Goal: Task Accomplishment & Management: Manage account settings

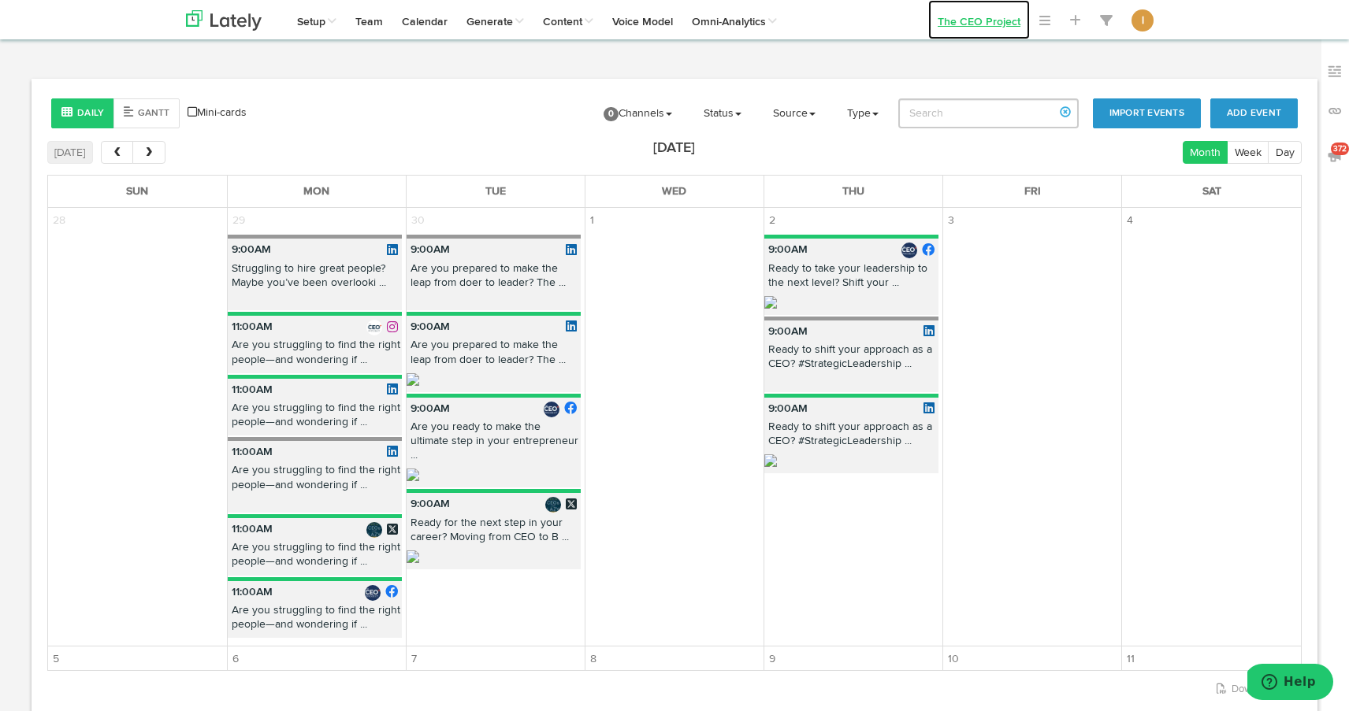
click at [1019, 21] on link "The CEO Project" at bounding box center [979, 19] width 102 height 39
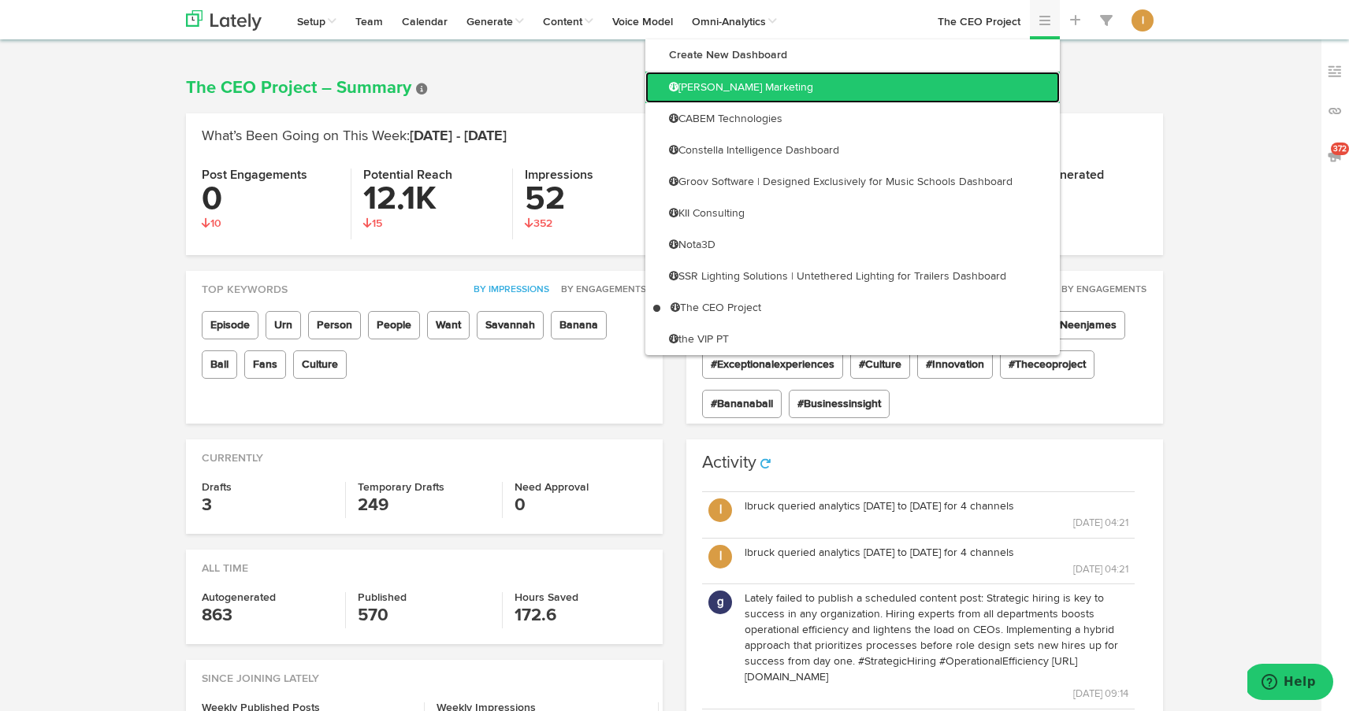
click at [1038, 74] on link "[PERSON_NAME] Marketing" at bounding box center [852, 88] width 414 height 32
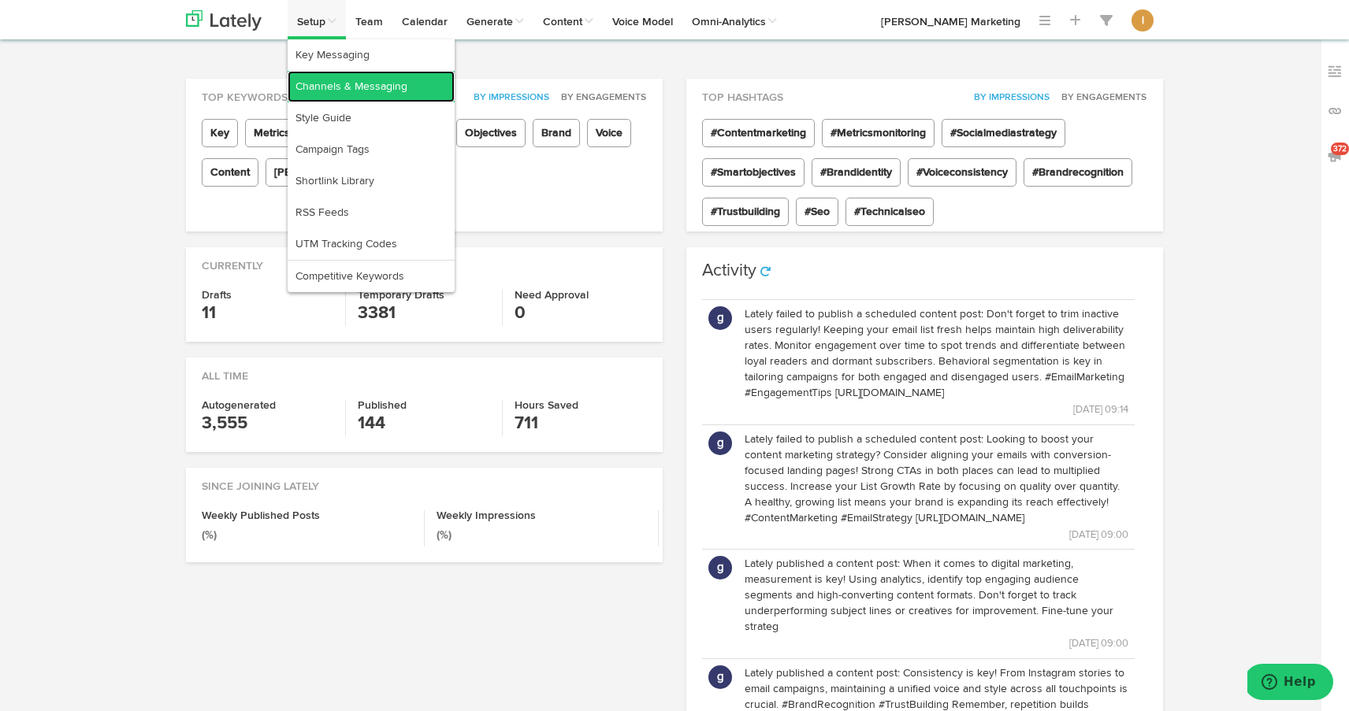
click at [327, 80] on link "Channels & Messaging" at bounding box center [371, 87] width 167 height 32
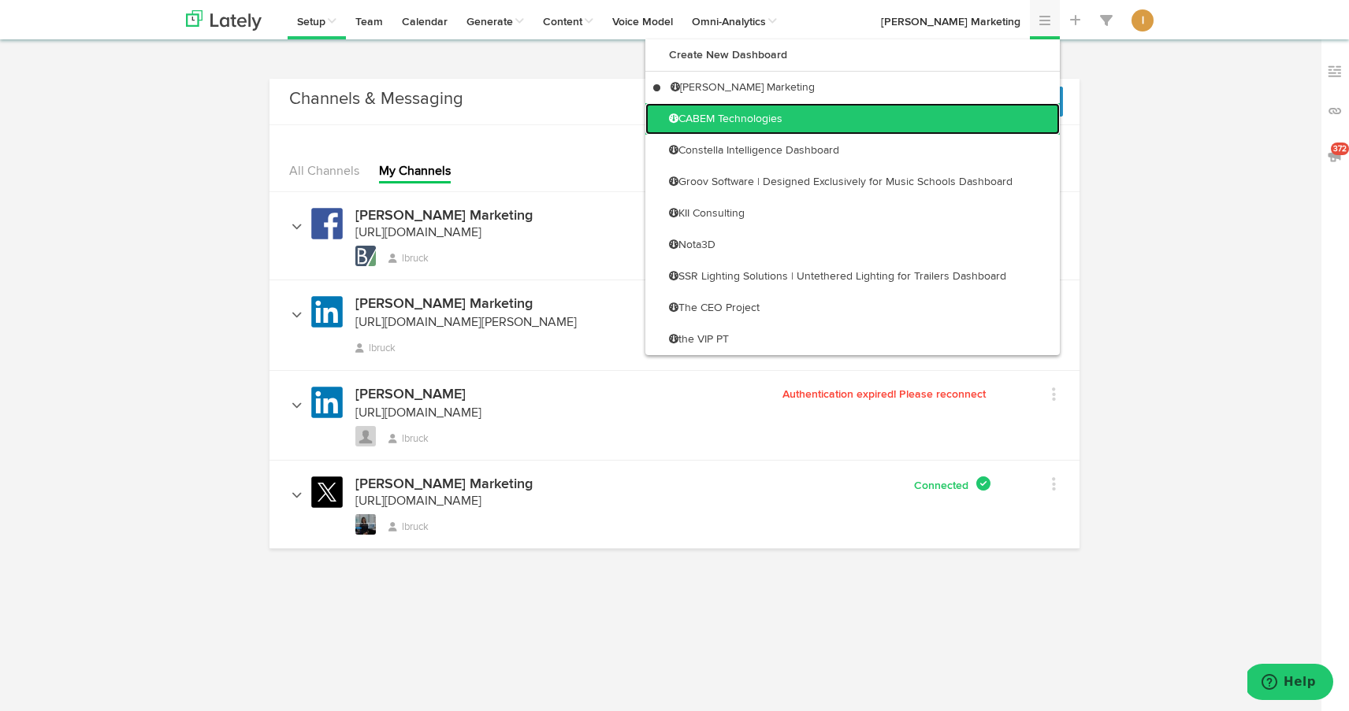
click at [1025, 117] on link "CABEM Technologies" at bounding box center [852, 119] width 414 height 32
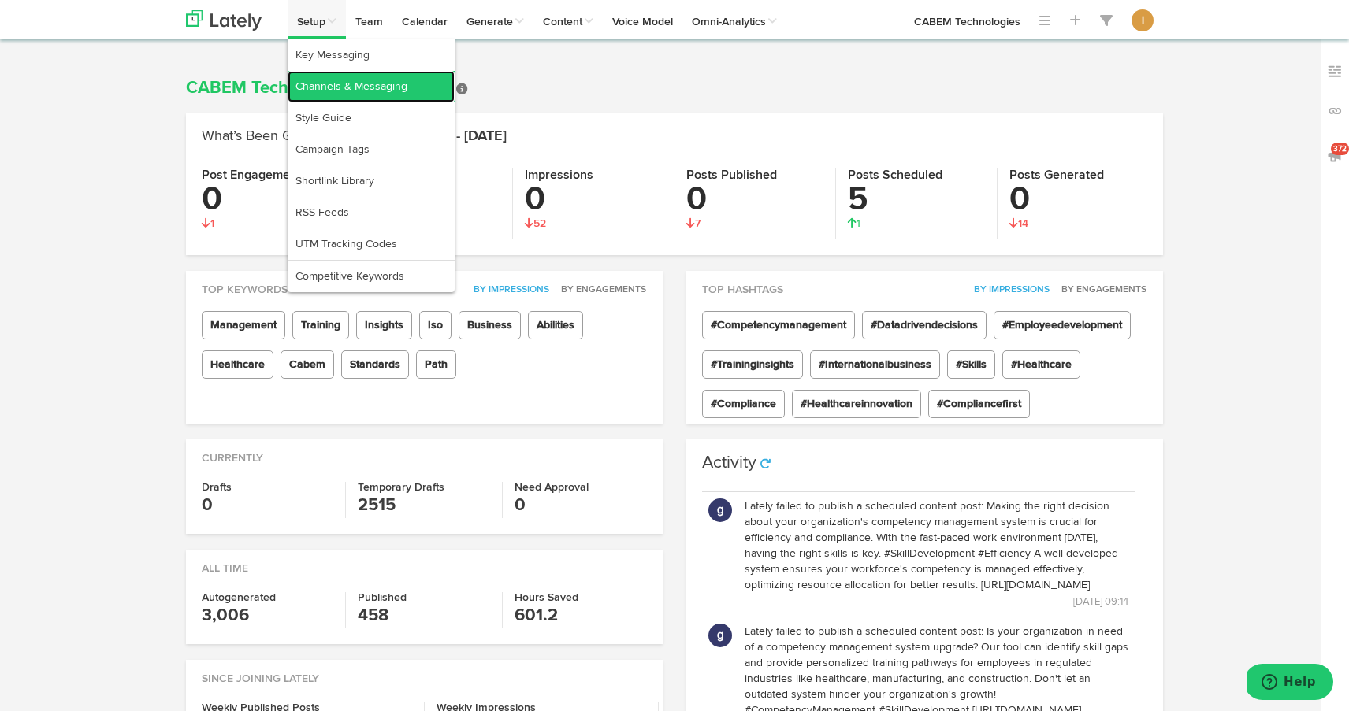
click at [315, 83] on link "Channels & Messaging" at bounding box center [371, 87] width 167 height 32
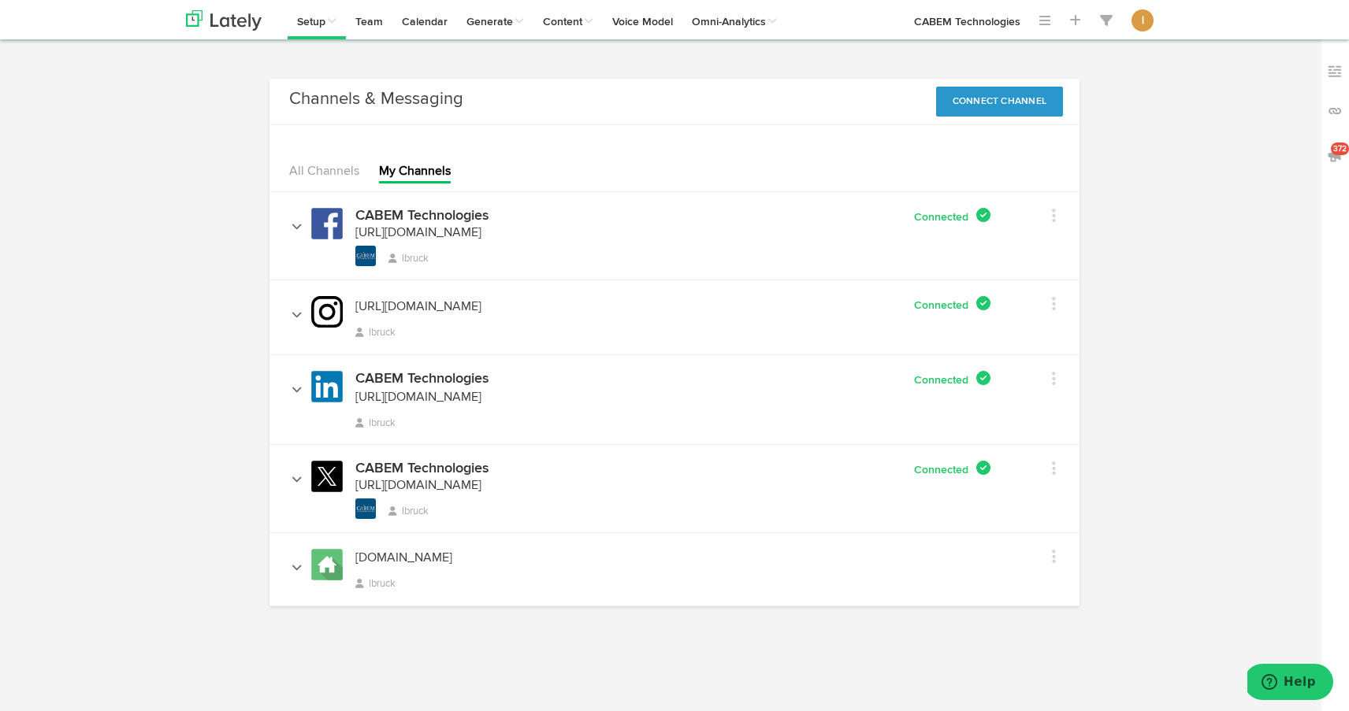
click at [563, 234] on div "CABEM Technologies https://facebook.com/ https://facebook.com/118154481552936 l…" at bounding box center [521, 237] width 481 height 59
click at [1046, 211] on link at bounding box center [1035, 217] width 42 height 23
click at [1067, 249] on link "Edit Channel Info" at bounding box center [1078, 248] width 126 height 25
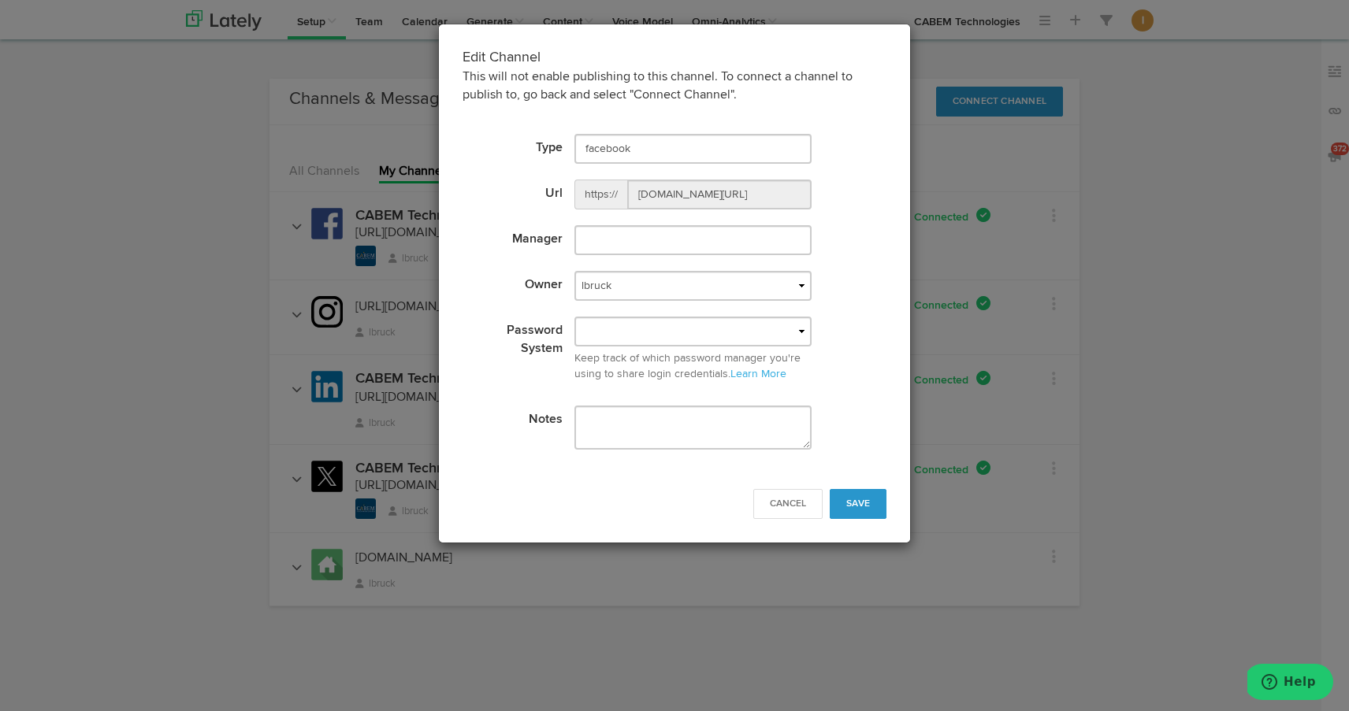
click at [964, 188] on div "Edit Channel This will not enable publishing to this channel. To connect a chan…" at bounding box center [674, 355] width 1349 height 711
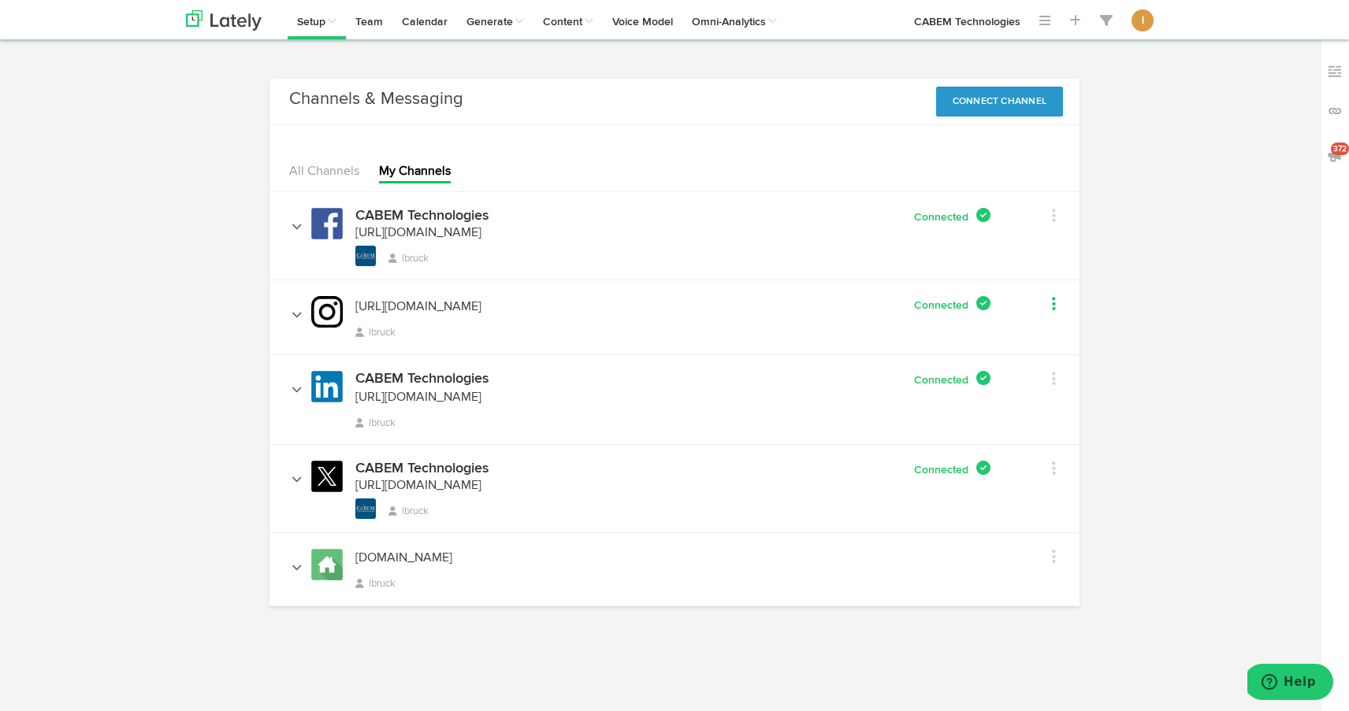
click at [1055, 305] on icon at bounding box center [1054, 304] width 4 height 16
click at [1058, 330] on link "Edit Channel Info" at bounding box center [1078, 337] width 126 height 25
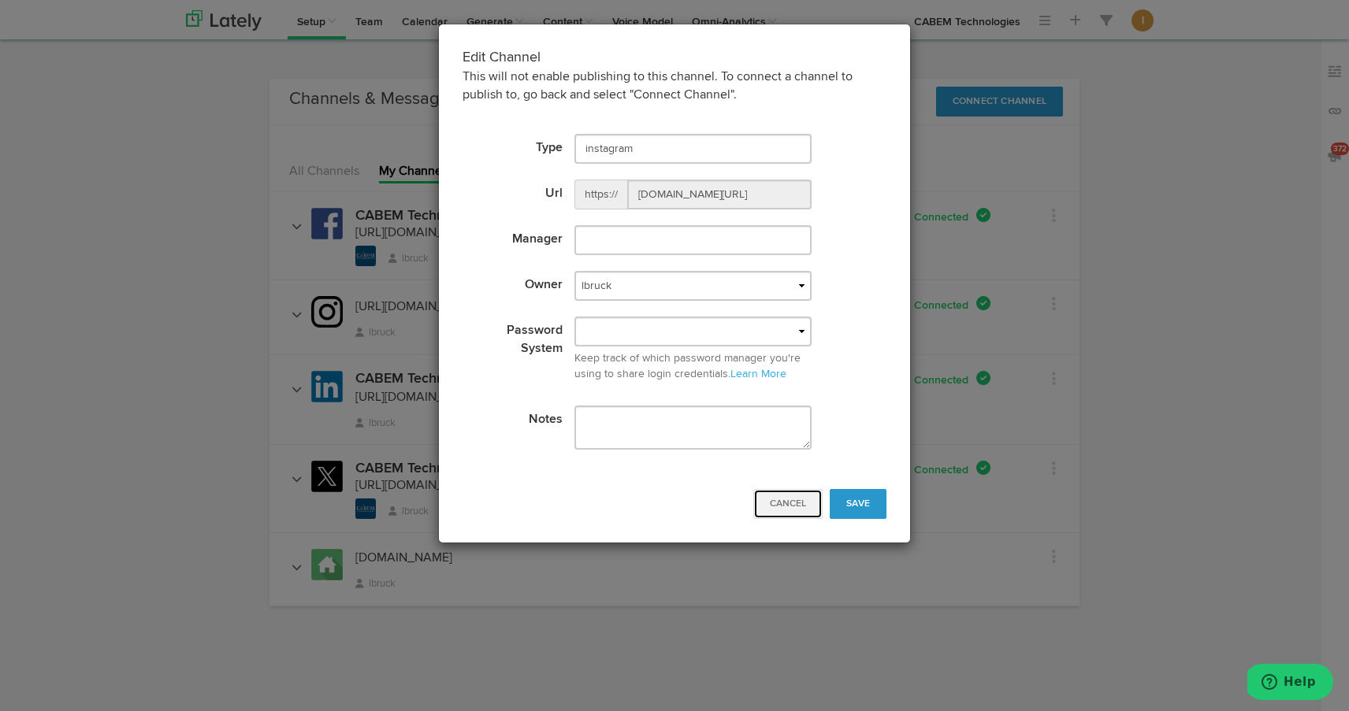
click at [795, 511] on button "Cancel" at bounding box center [787, 504] width 69 height 30
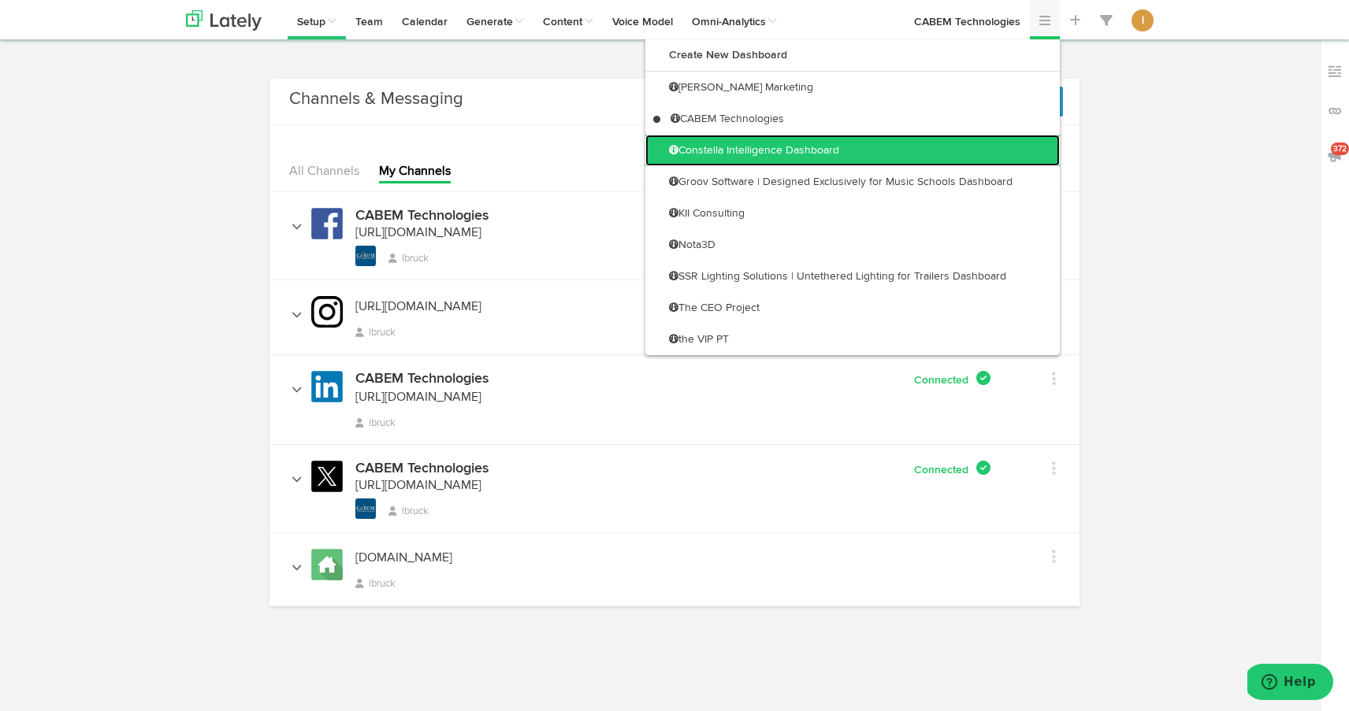
click at [843, 148] on link "Constella Intelligence Dashboard" at bounding box center [852, 151] width 414 height 32
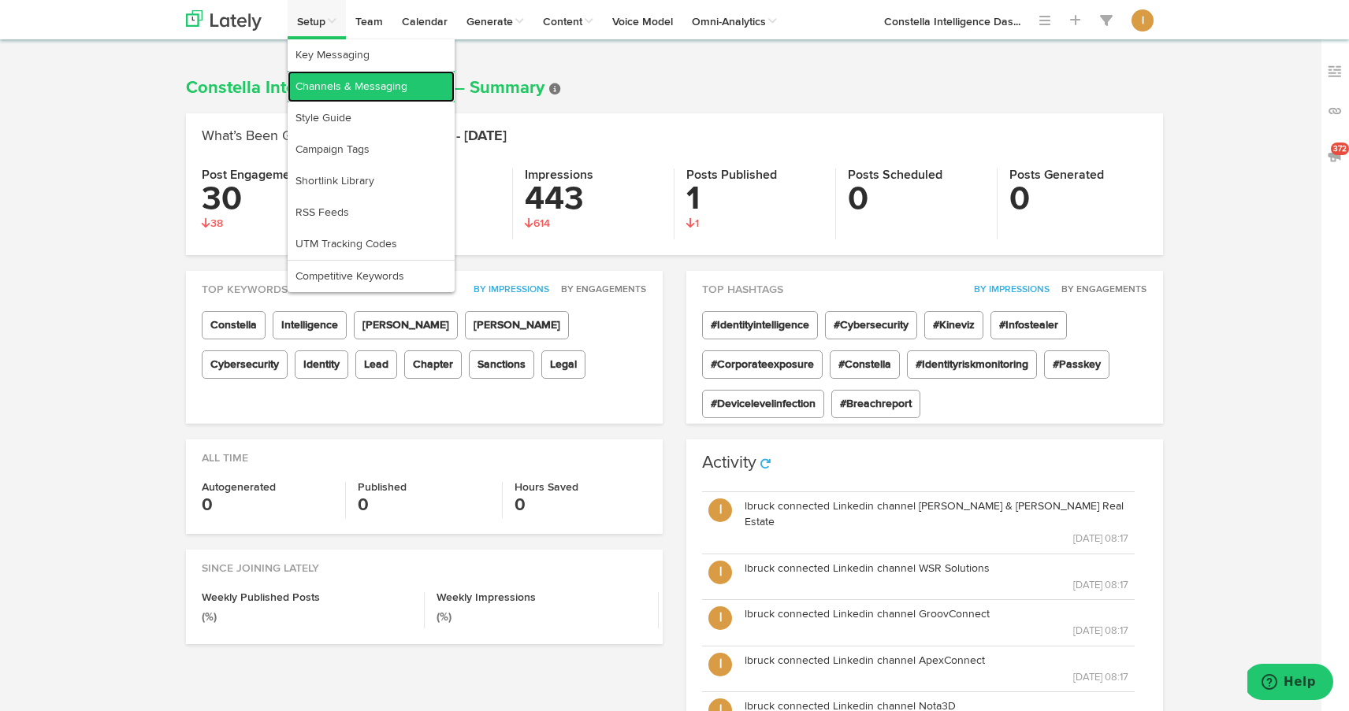
click at [321, 86] on link "Channels & Messaging" at bounding box center [371, 87] width 167 height 32
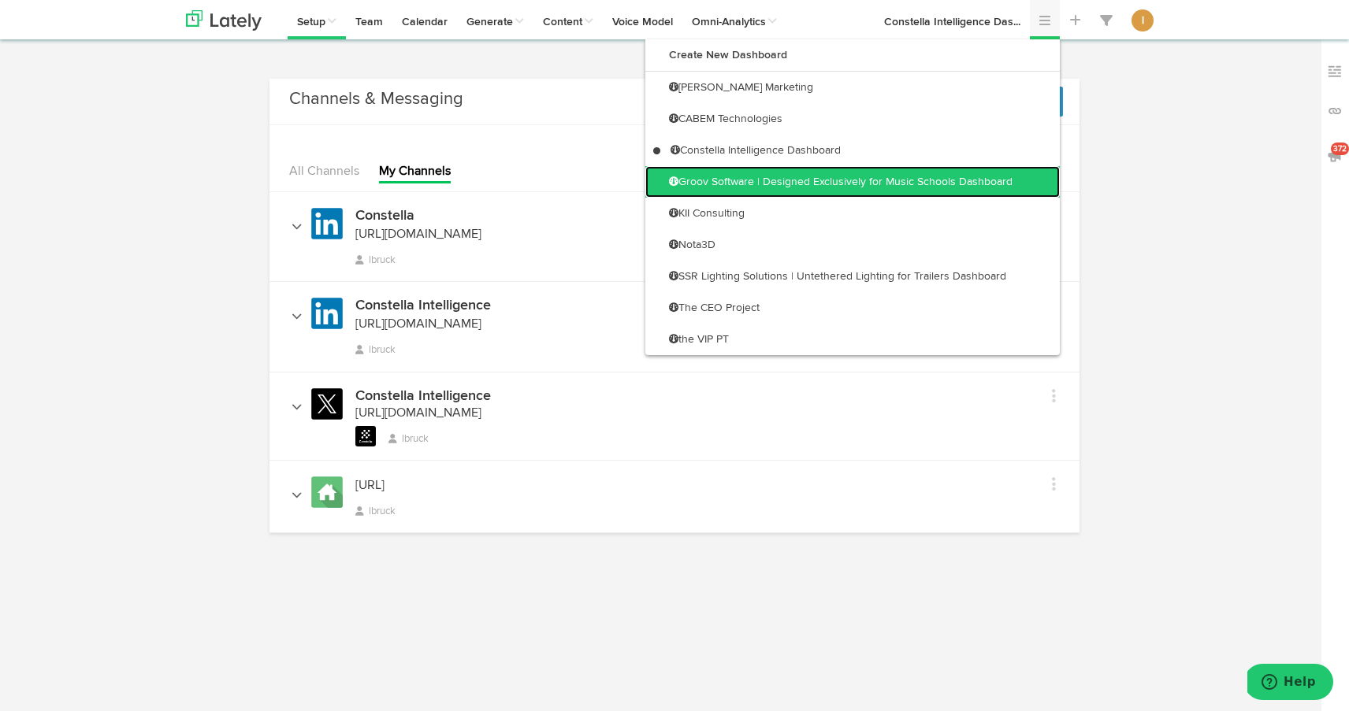
click at [1023, 175] on link "Groov Software | Designed Exclusively for Music Schools Dashboard" at bounding box center [852, 182] width 414 height 32
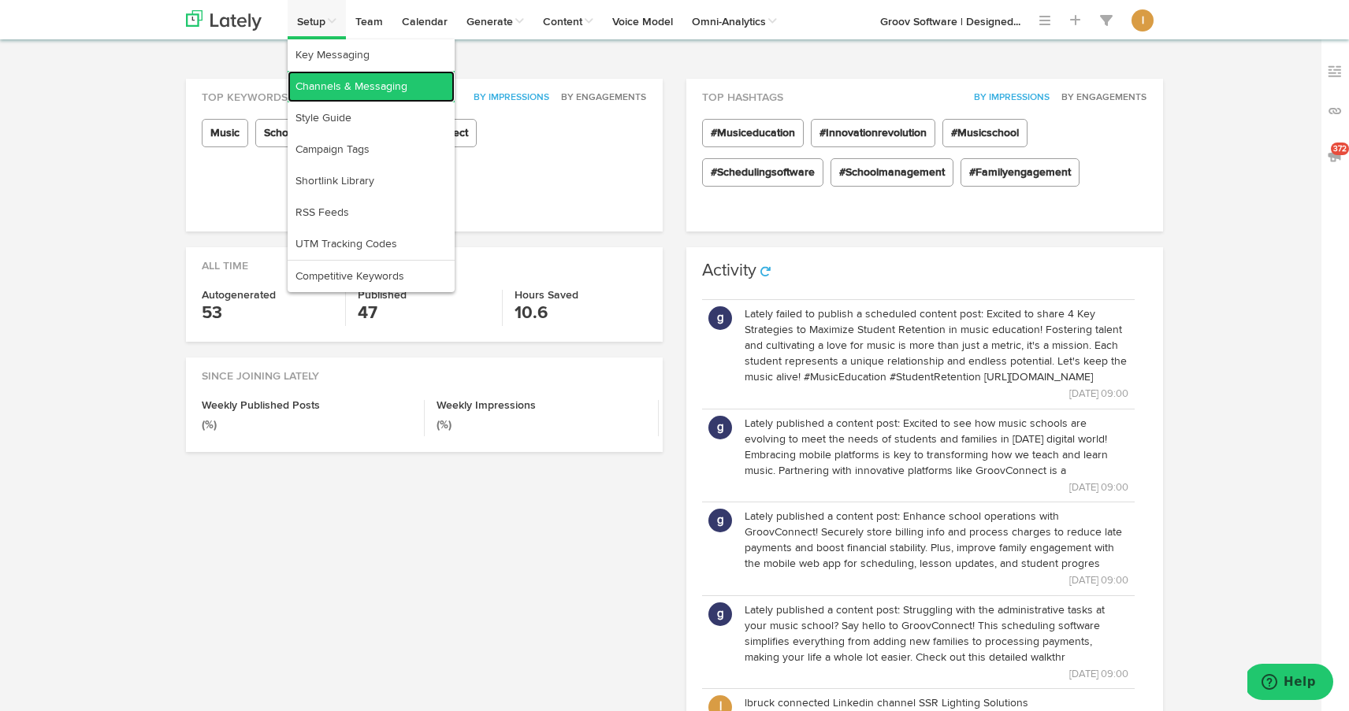
click at [318, 84] on link "Channels & Messaging" at bounding box center [371, 87] width 167 height 32
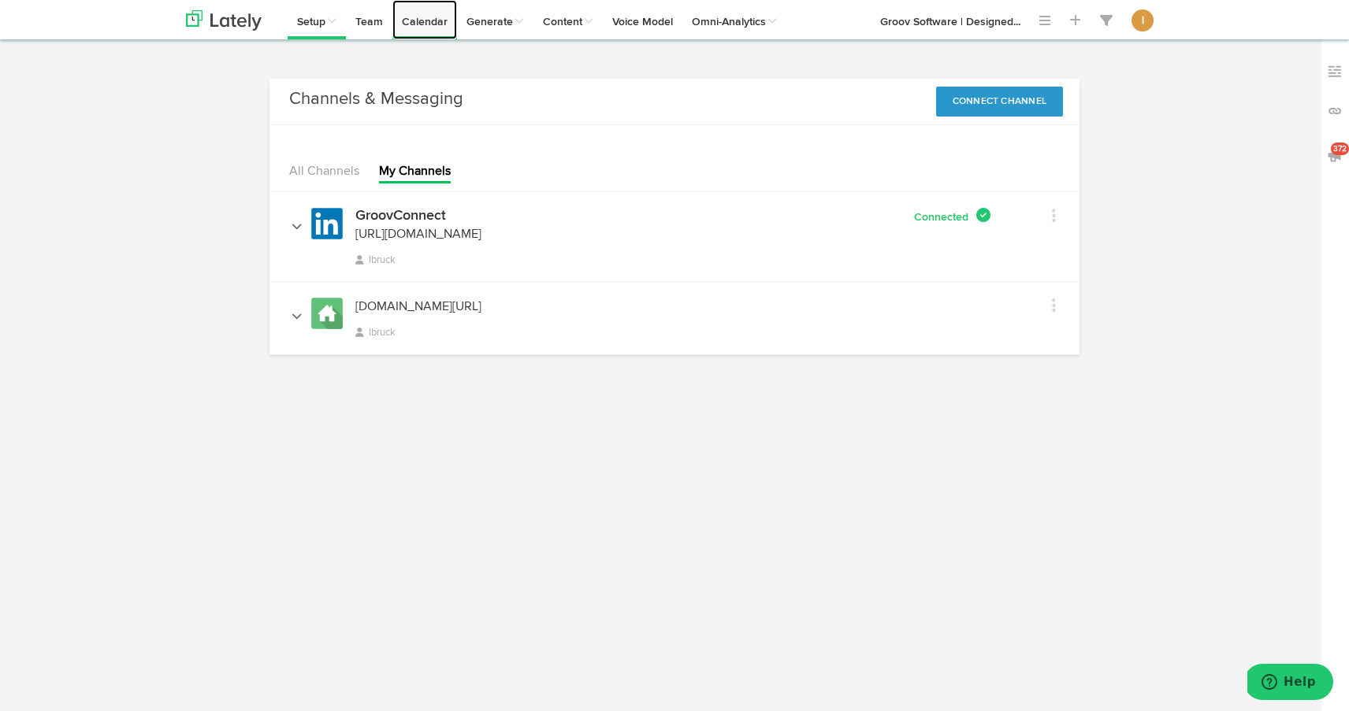
click at [427, 21] on link "Calendar" at bounding box center [424, 19] width 65 height 39
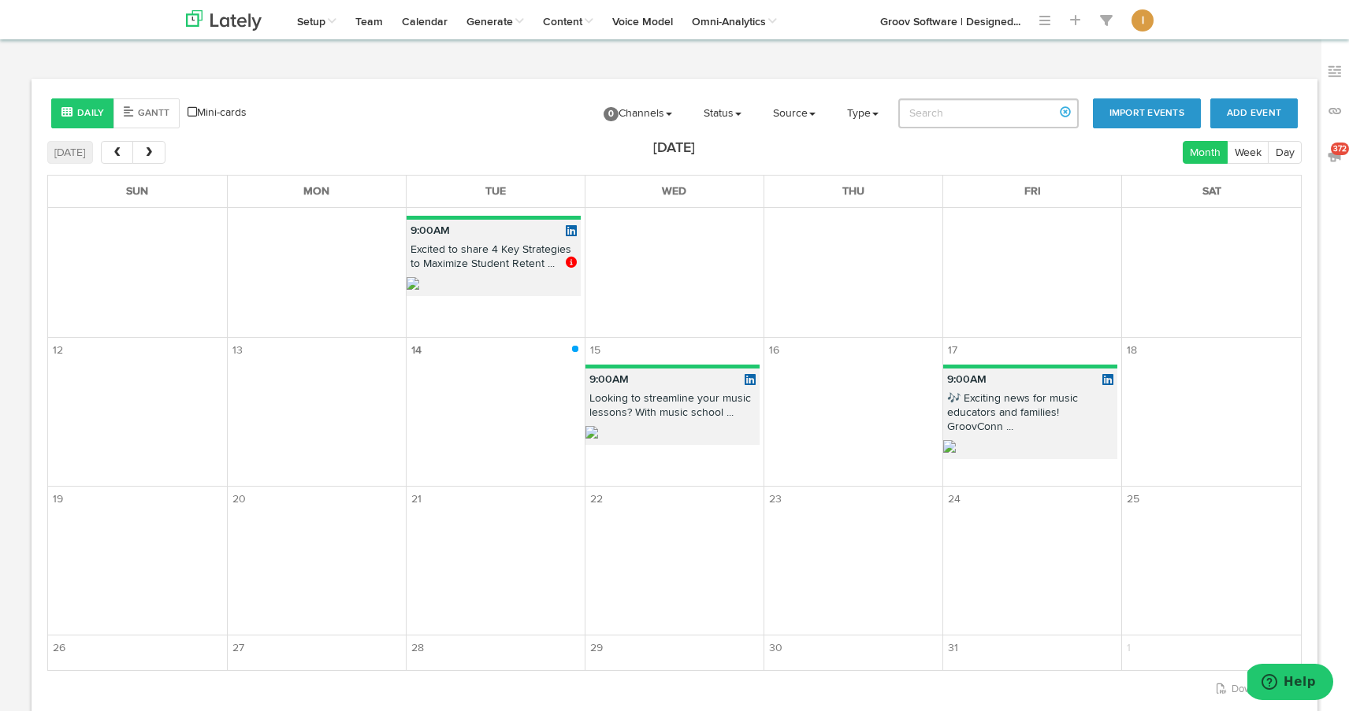
scroll to position [174, 0]
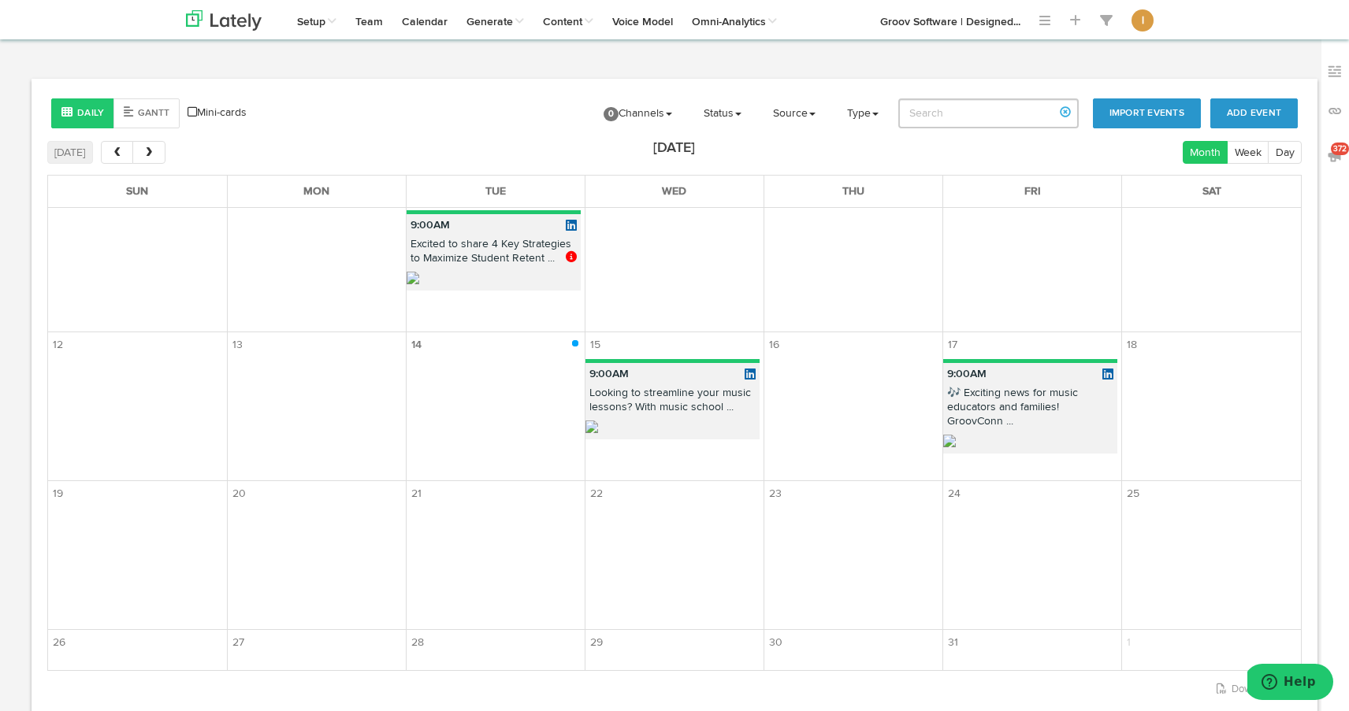
click at [680, 409] on p "Looking to streamline your music lessons? With music school ..." at bounding box center [672, 403] width 174 height 35
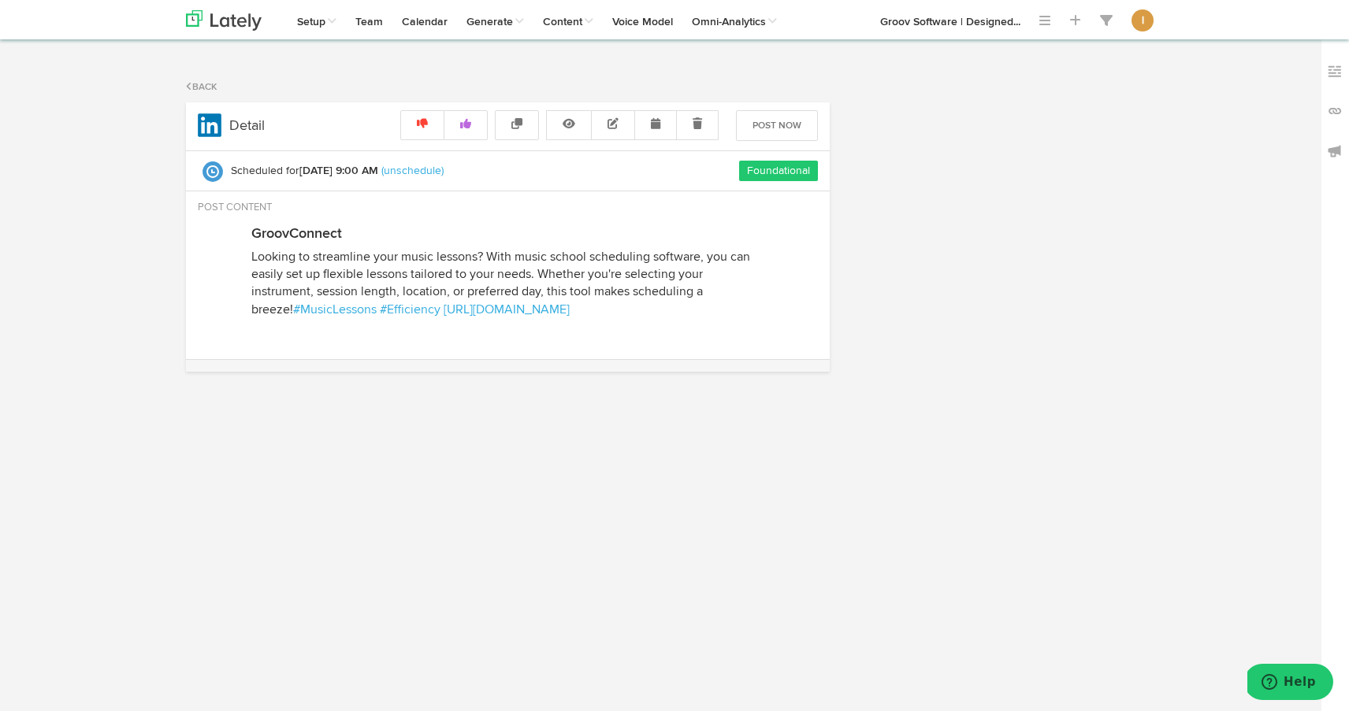
select select "9"
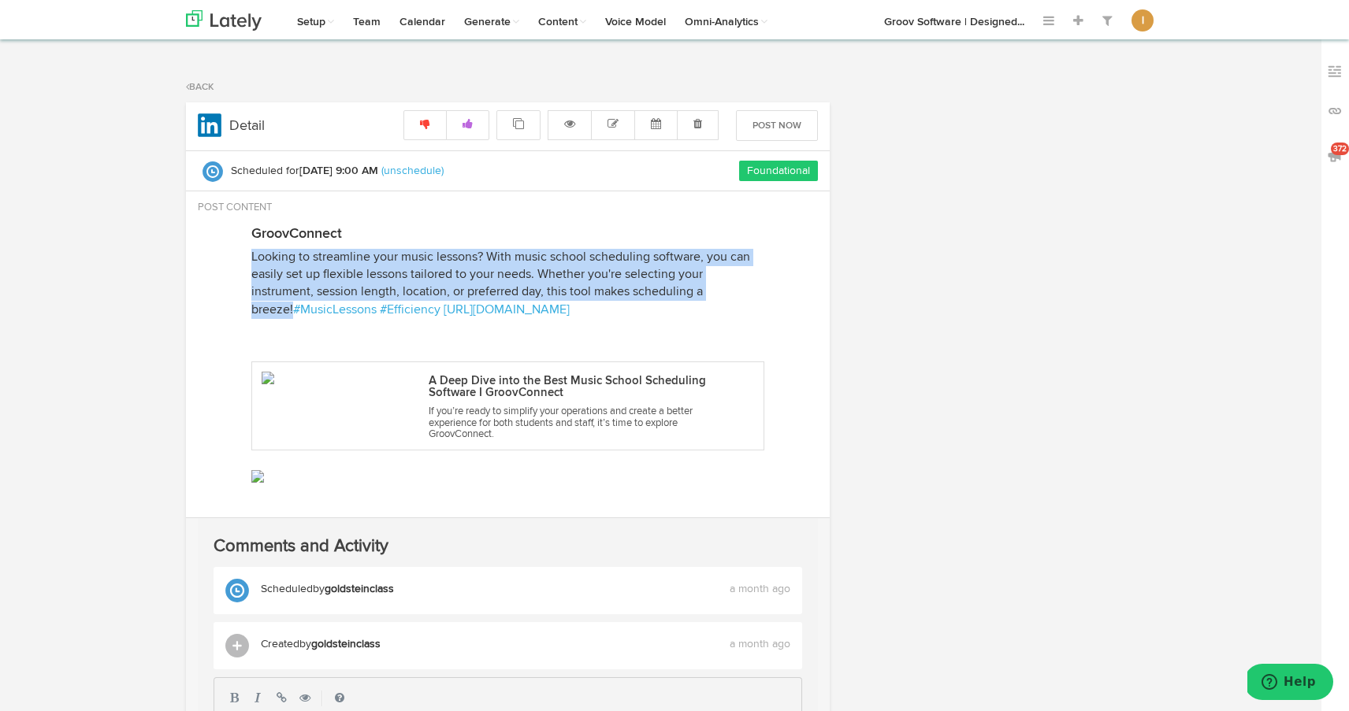
drag, startPoint x: 251, startPoint y: 254, endPoint x: 761, endPoint y: 294, distance: 511.3
click at [761, 294] on p "Looking to streamline your music lessons? With music school scheduling software…" at bounding box center [507, 284] width 513 height 71
copy span "Looking to streamline your music lessons? With music school scheduling software…"
click at [708, 124] on link at bounding box center [698, 125] width 42 height 30
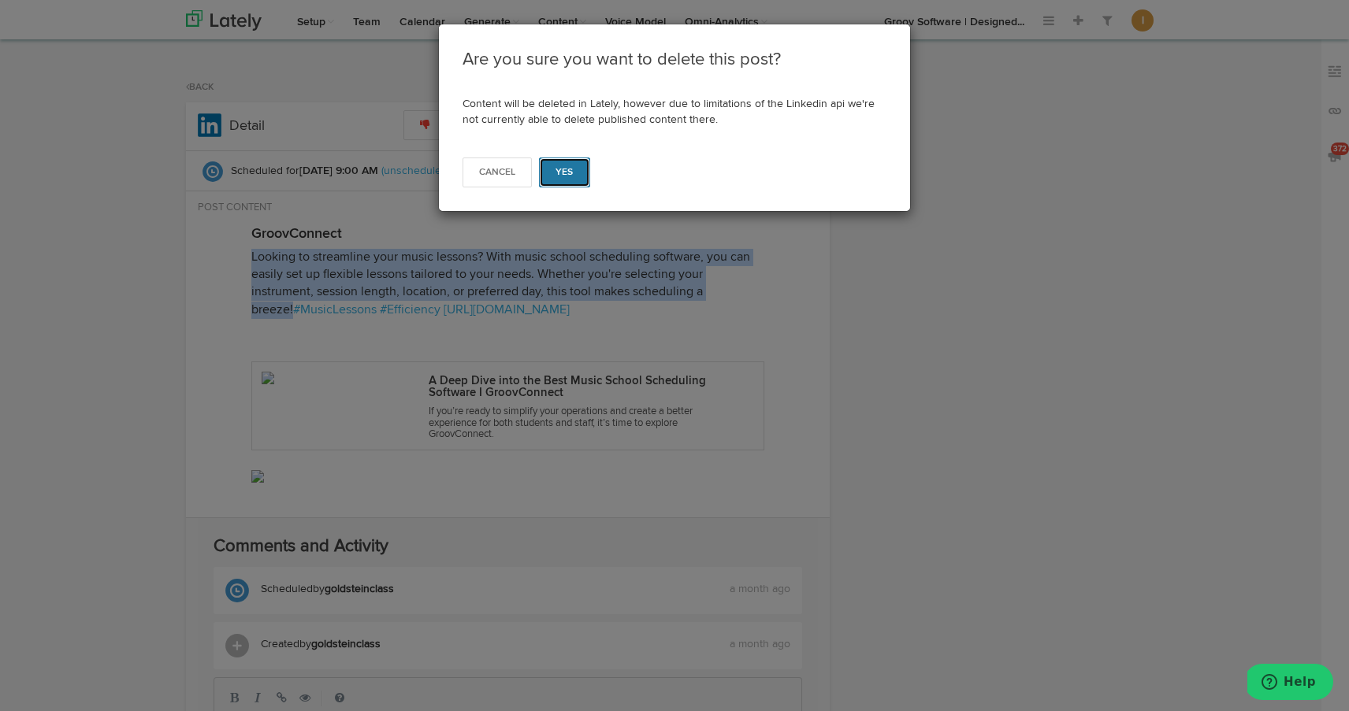
click at [566, 181] on button "Yes" at bounding box center [564, 173] width 51 height 30
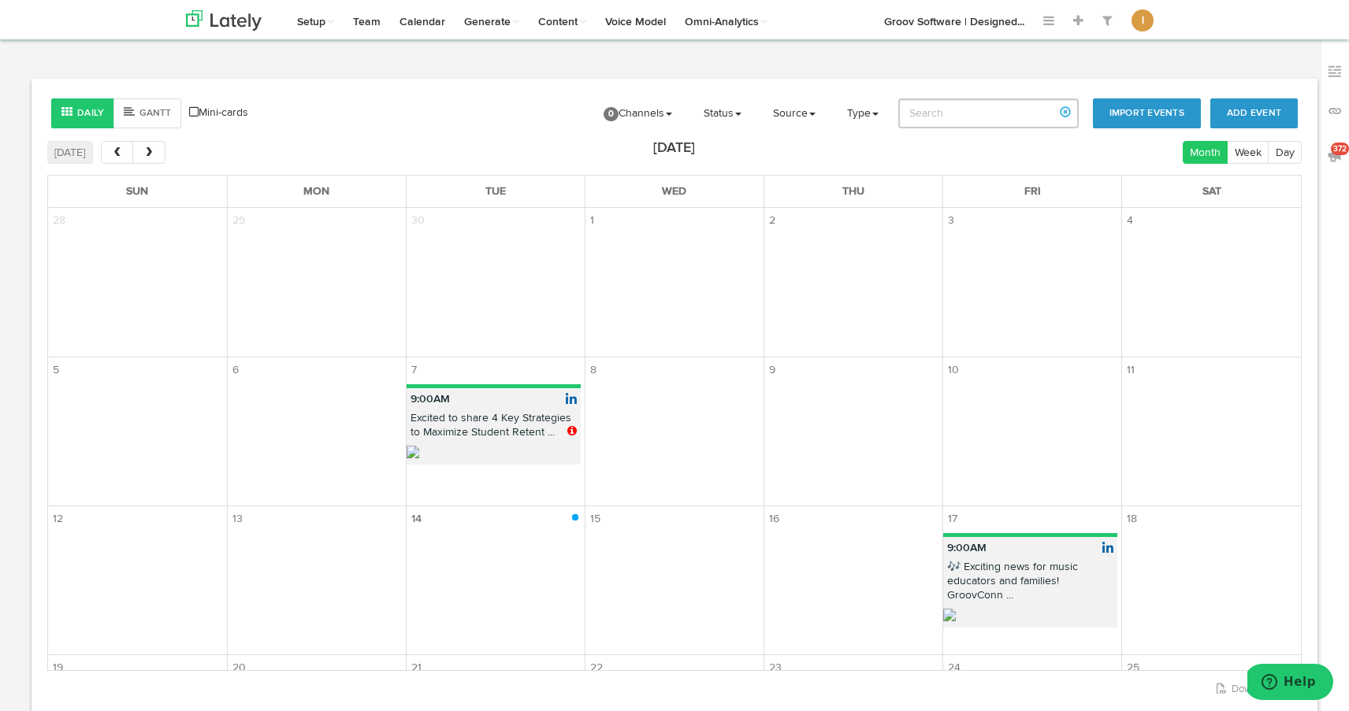
click at [572, 431] on span at bounding box center [573, 430] width 13 height 11
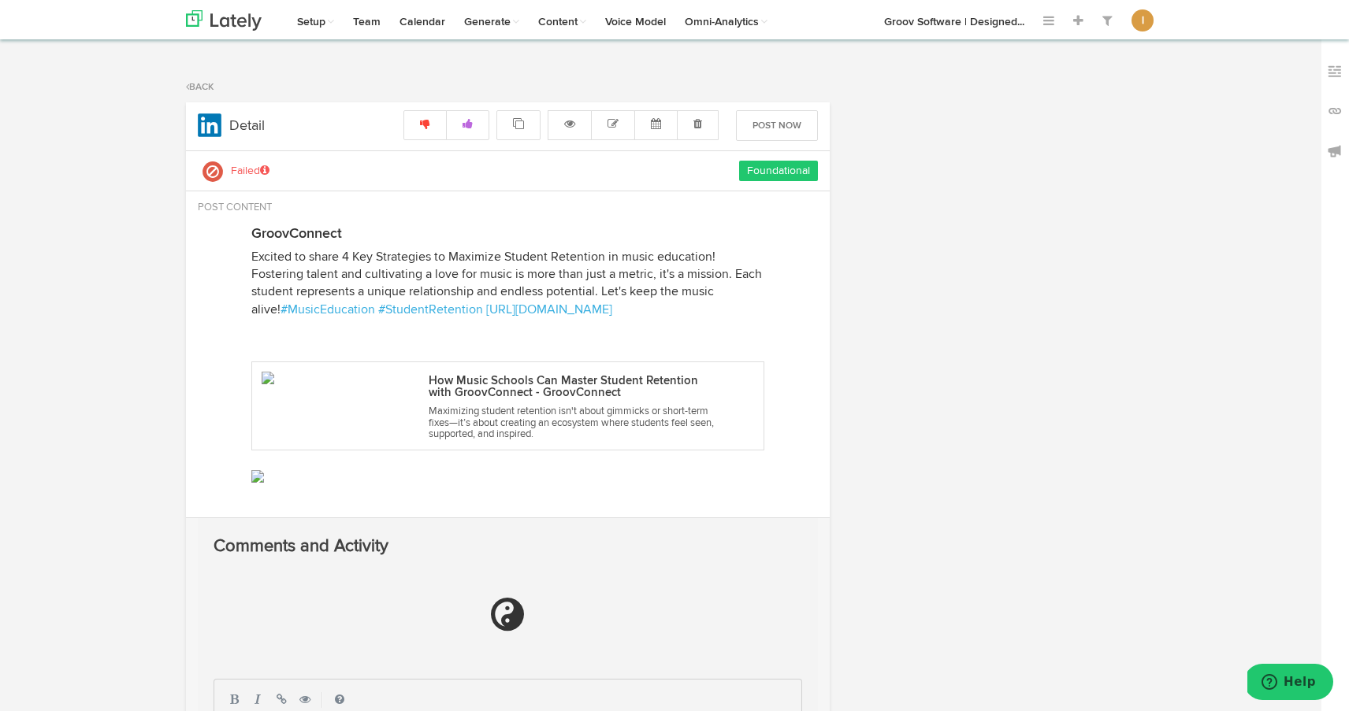
radio input "true"
select select "9"
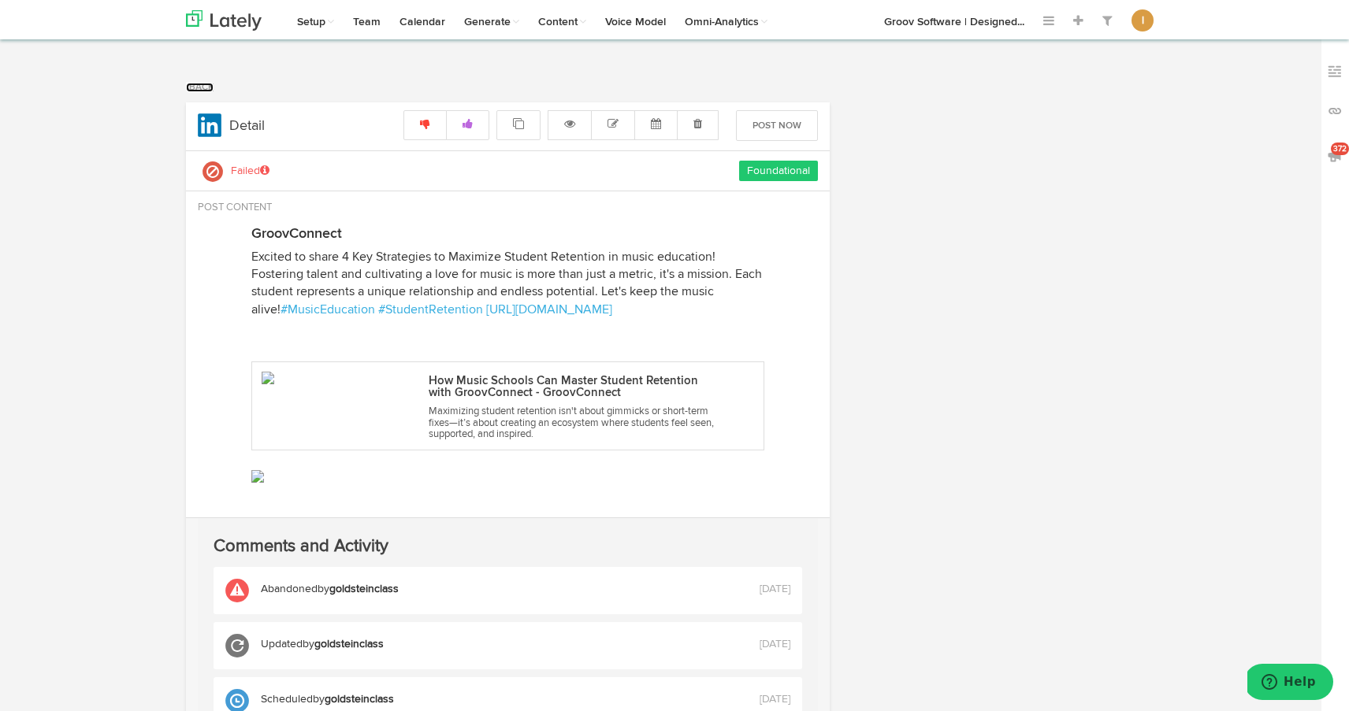
click at [199, 89] on link "Back" at bounding box center [200, 87] width 28 height 9
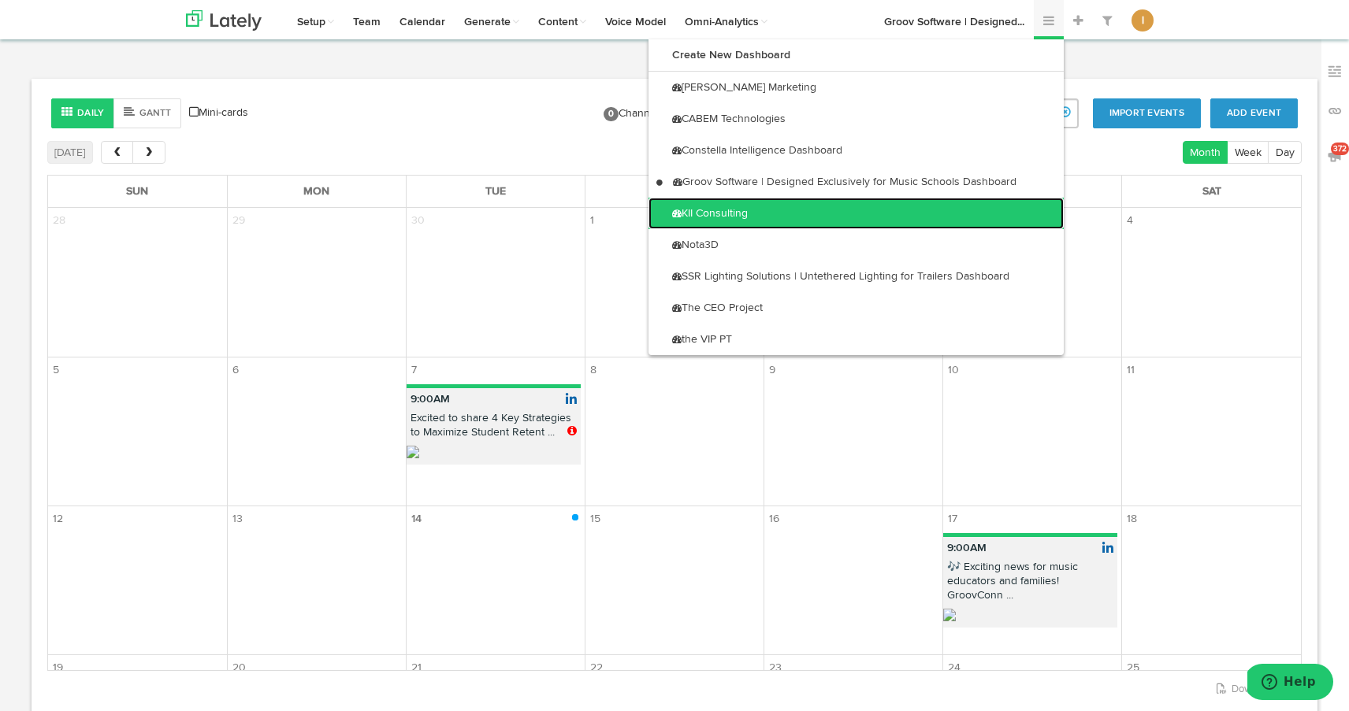
click at [1007, 204] on link "KII Consulting" at bounding box center [855, 214] width 415 height 32
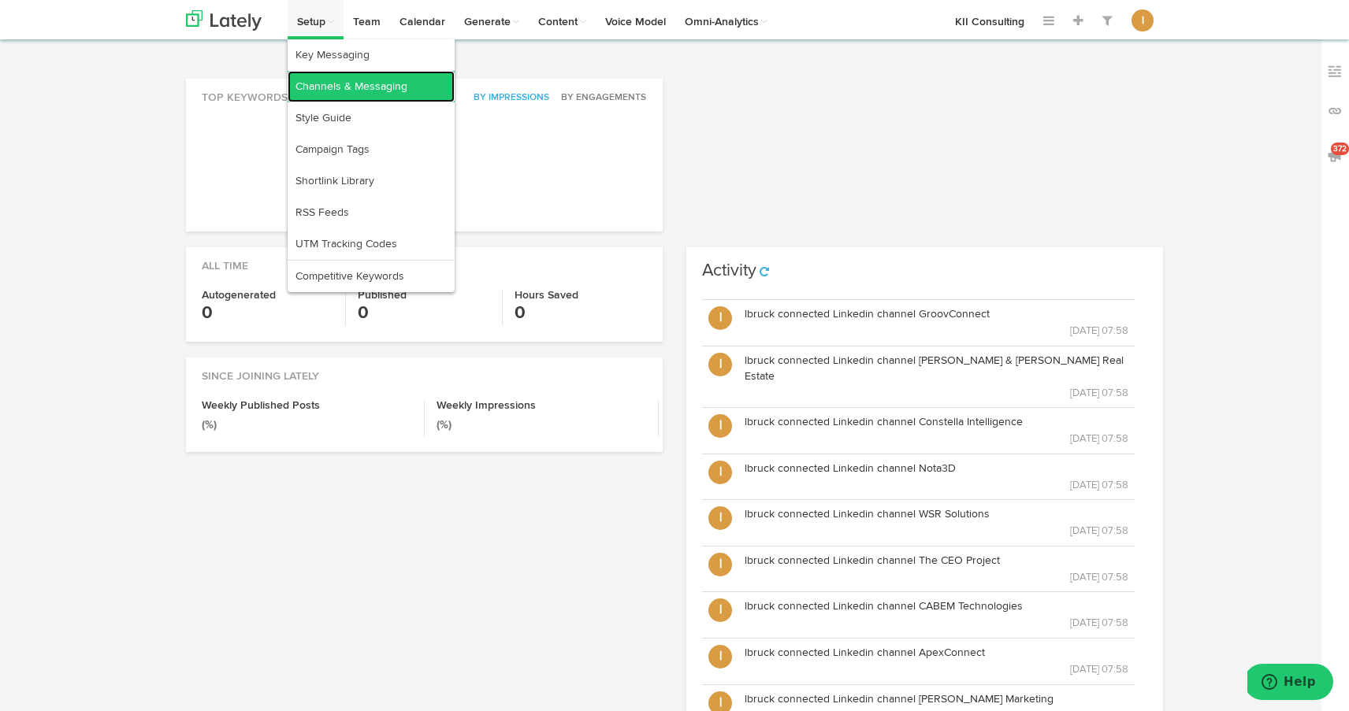
click at [319, 89] on link "Channels & Messaging" at bounding box center [371, 87] width 167 height 32
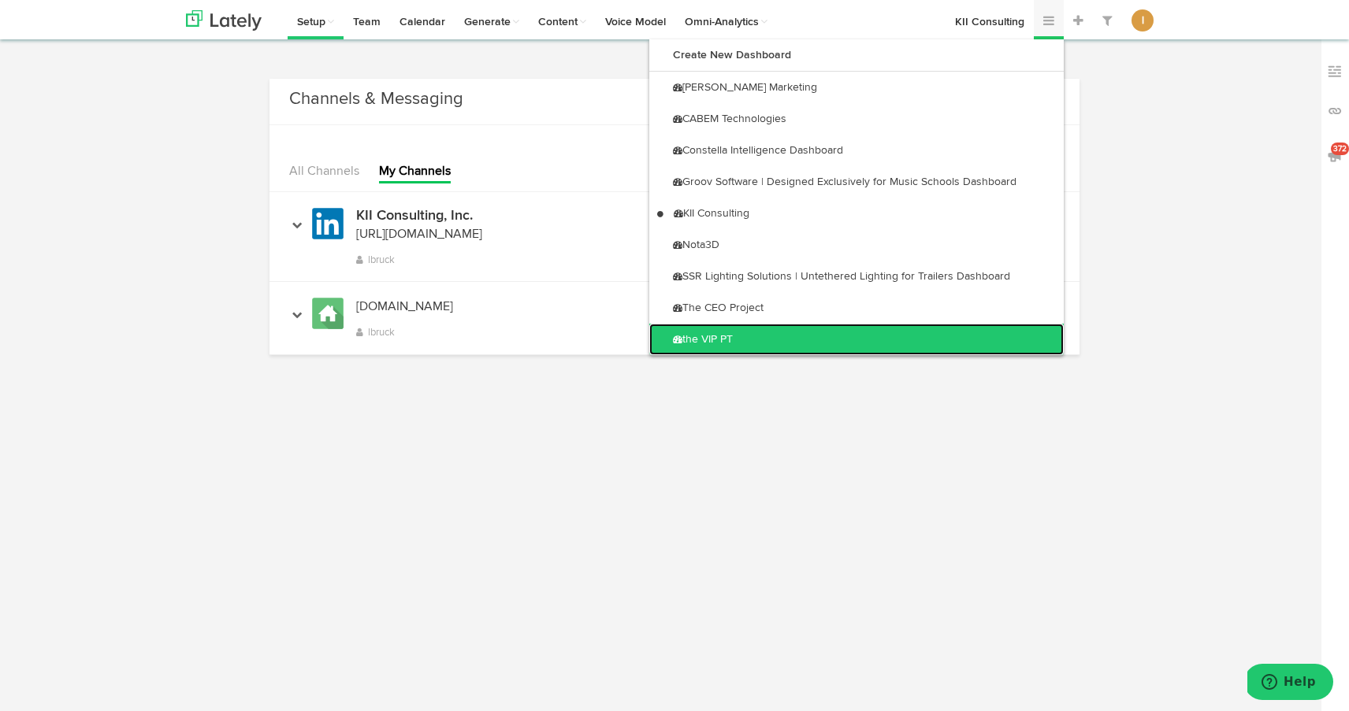
click at [862, 344] on link "the VIP PT" at bounding box center [856, 340] width 414 height 32
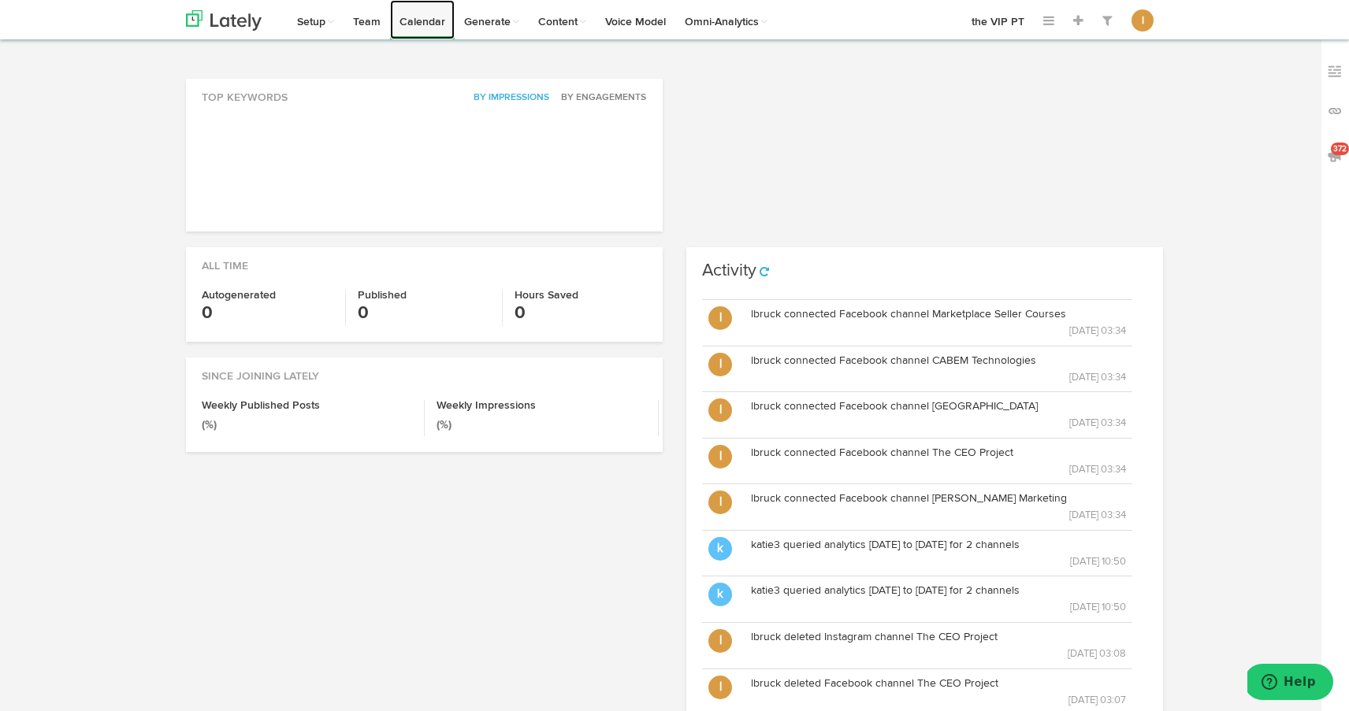
click at [433, 21] on link "Calendar" at bounding box center [422, 19] width 65 height 39
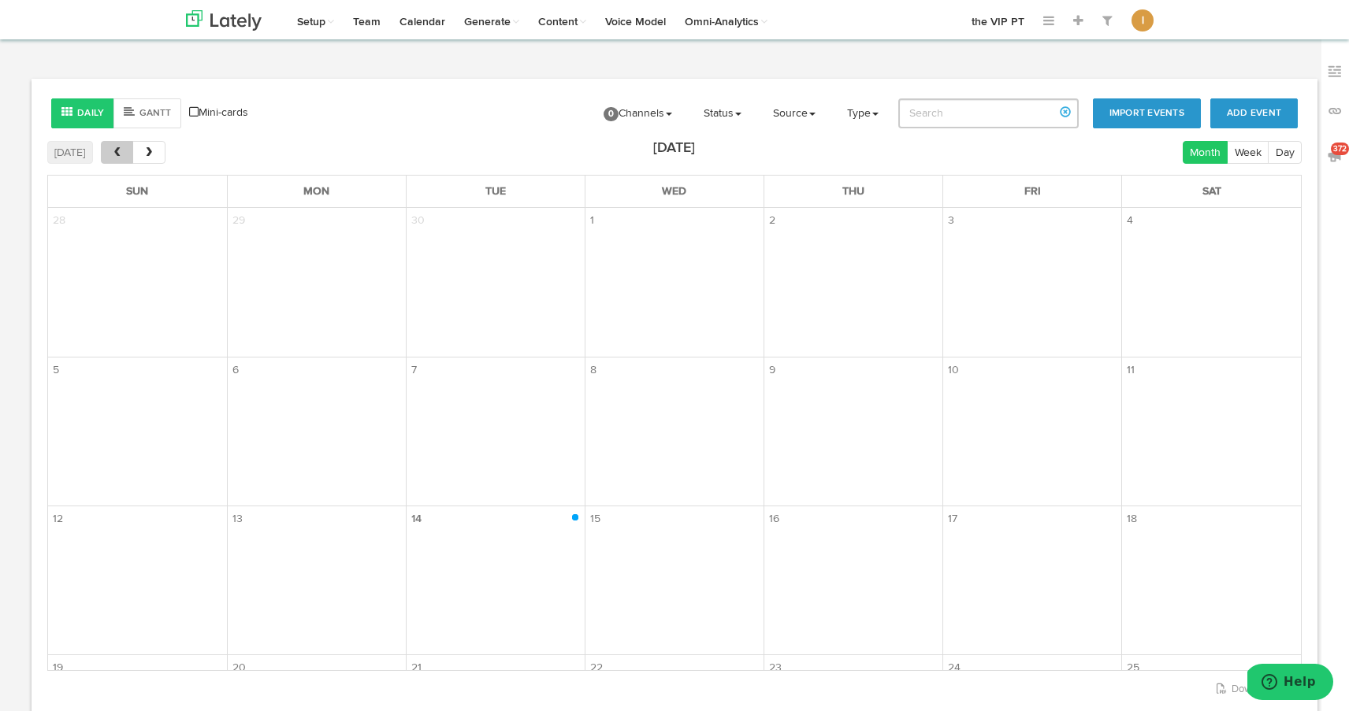
click at [118, 162] on button "prev" at bounding box center [117, 152] width 32 height 23
click at [120, 154] on span "prev" at bounding box center [116, 152] width 13 height 11
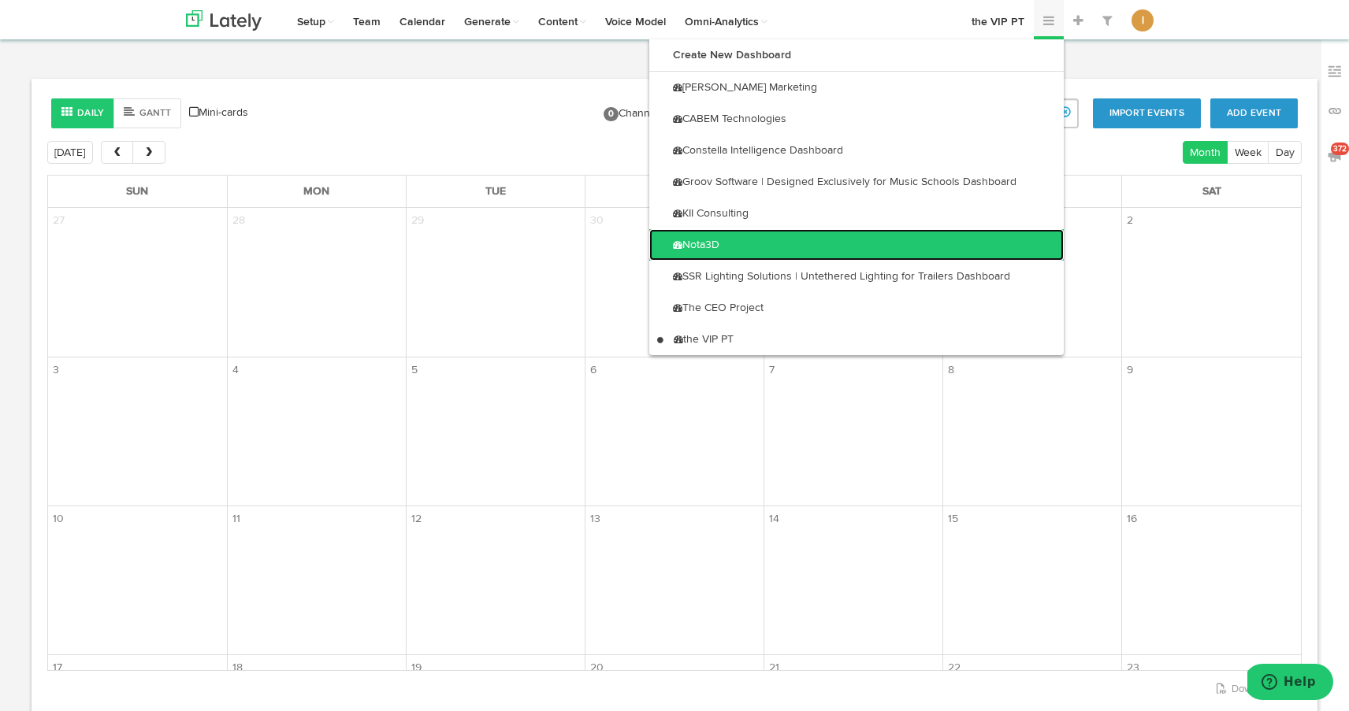
click at [987, 249] on link "Nota3D" at bounding box center [856, 245] width 414 height 32
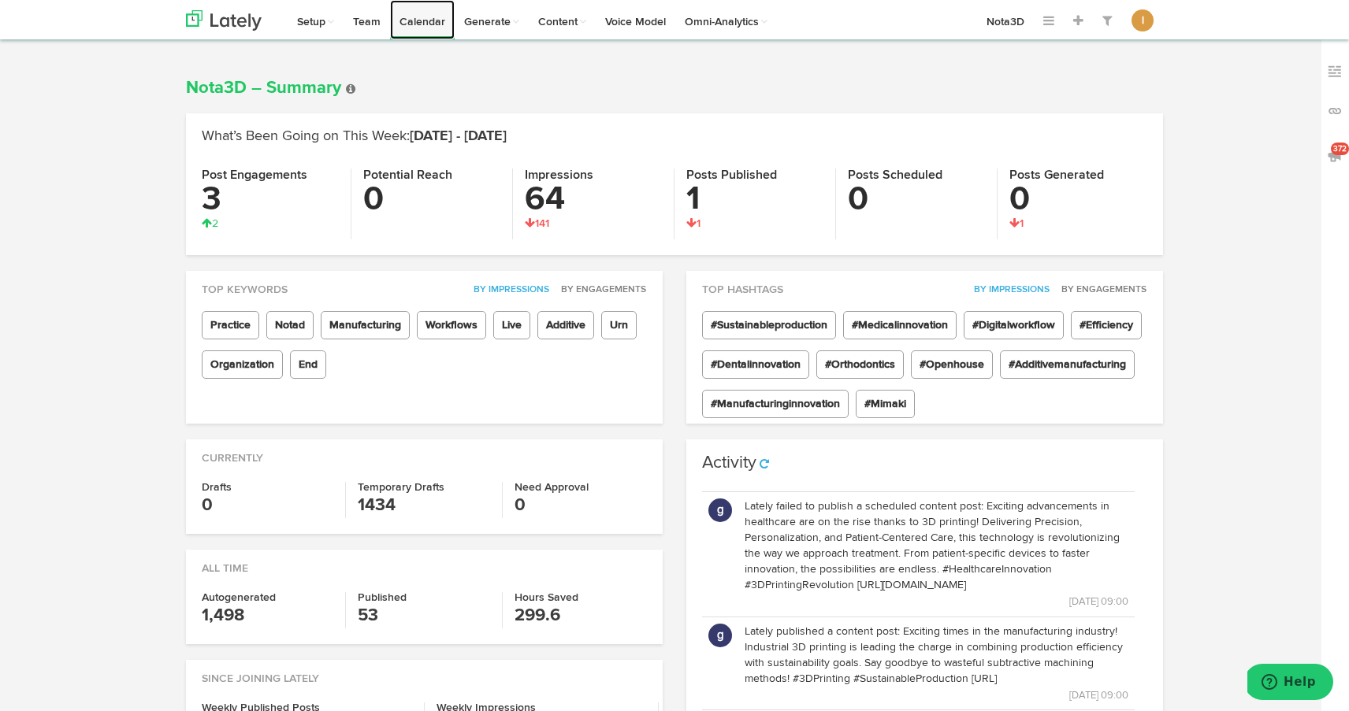
click at [423, 26] on link "Calendar" at bounding box center [422, 19] width 65 height 39
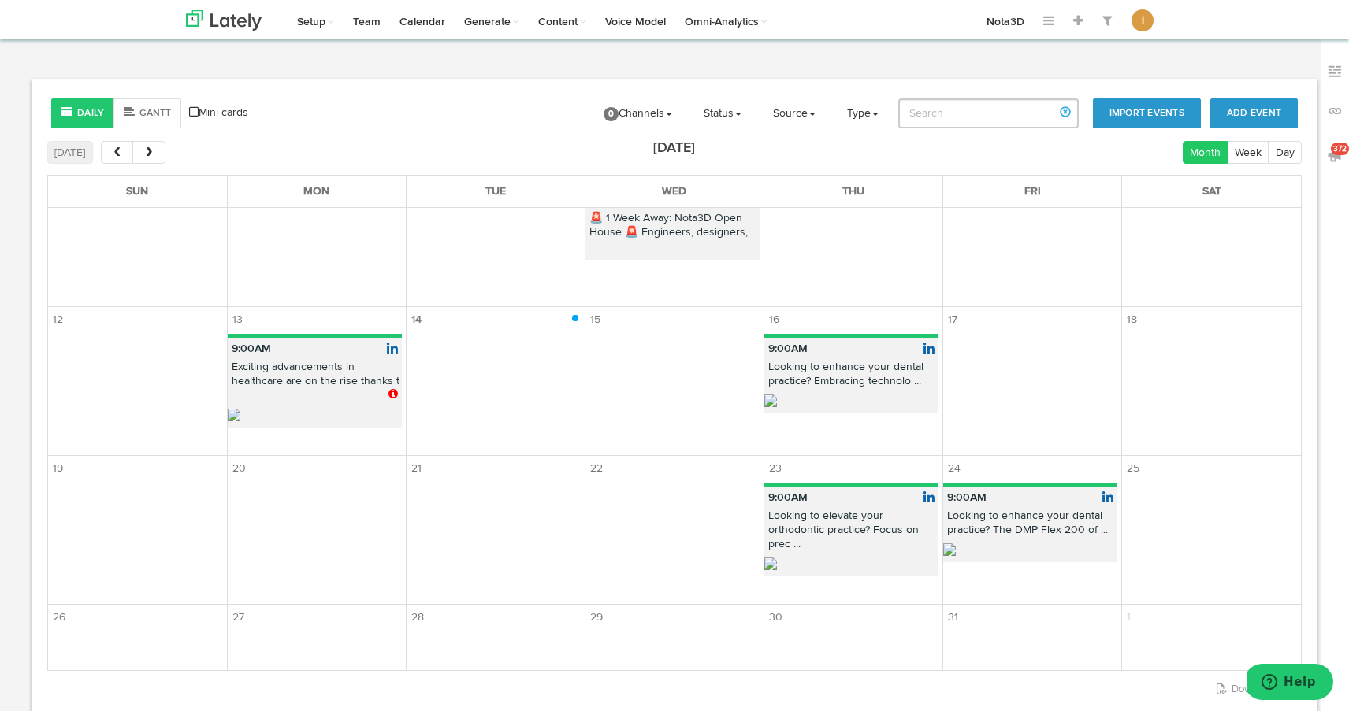
scroll to position [253, 0]
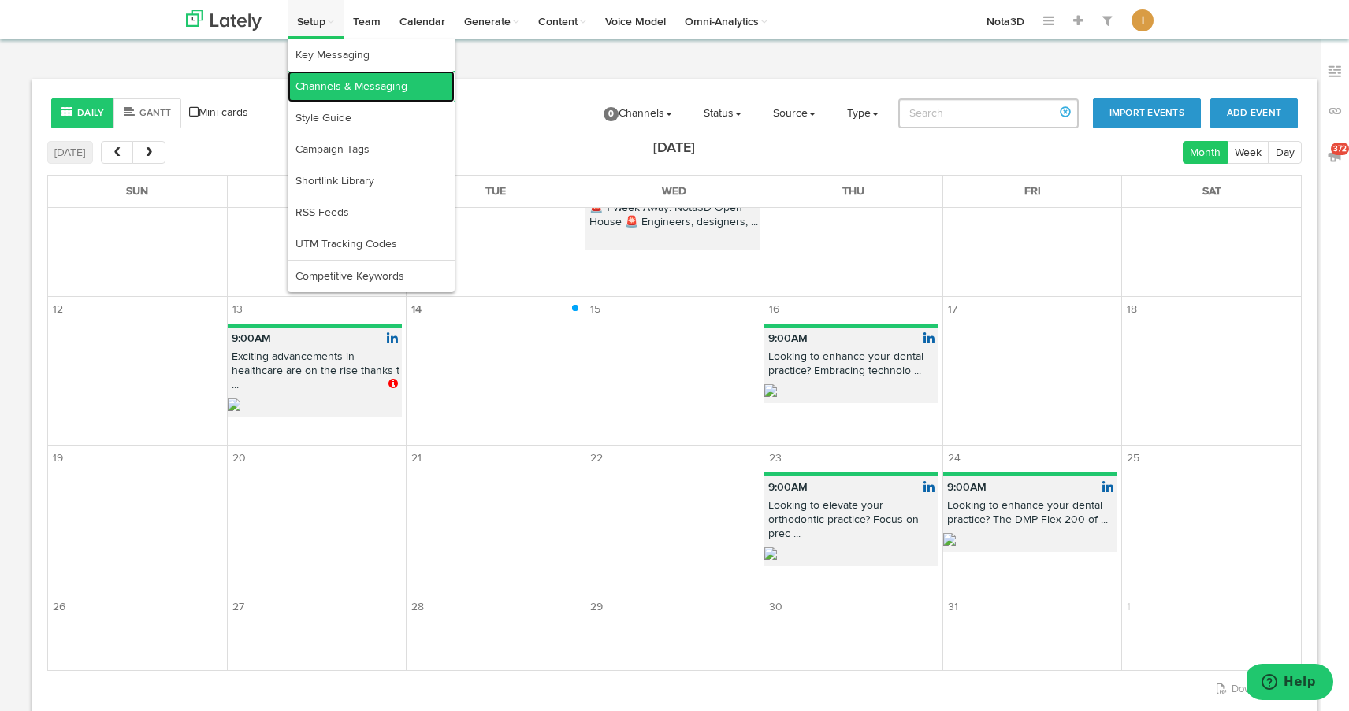
click at [314, 87] on link "Channels & Messaging" at bounding box center [371, 87] width 167 height 32
